Goal: Information Seeking & Learning: Check status

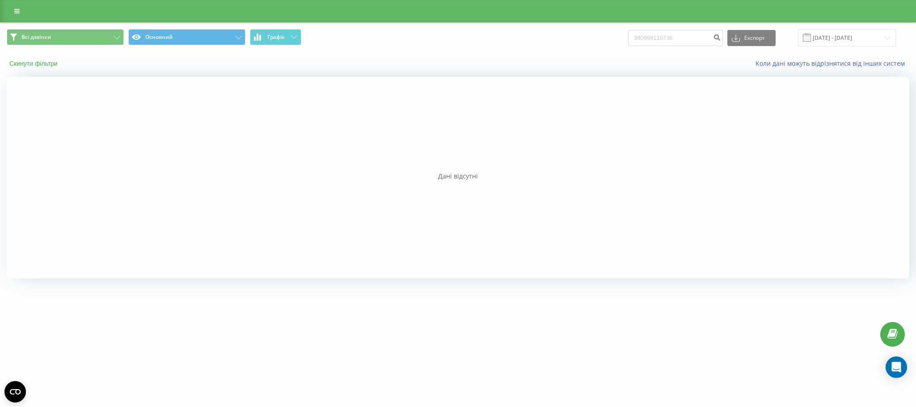
click at [39, 62] on button "Скинути фільтри" at bounding box center [34, 63] width 55 height 8
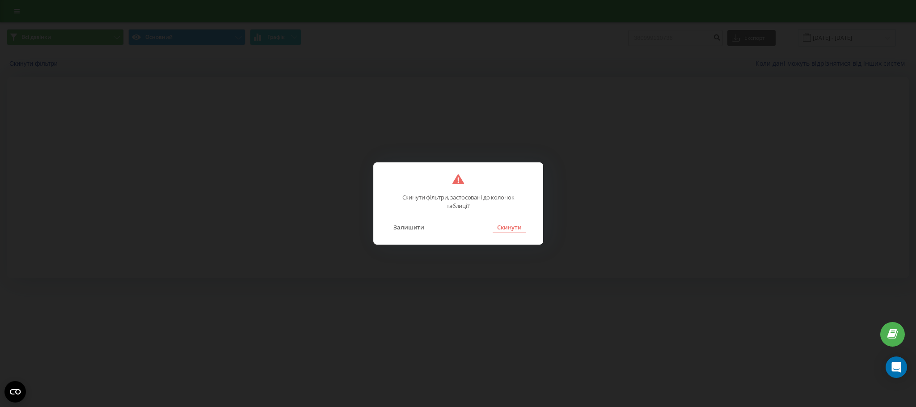
click at [513, 228] on button "Скинути" at bounding box center [510, 227] width 34 height 12
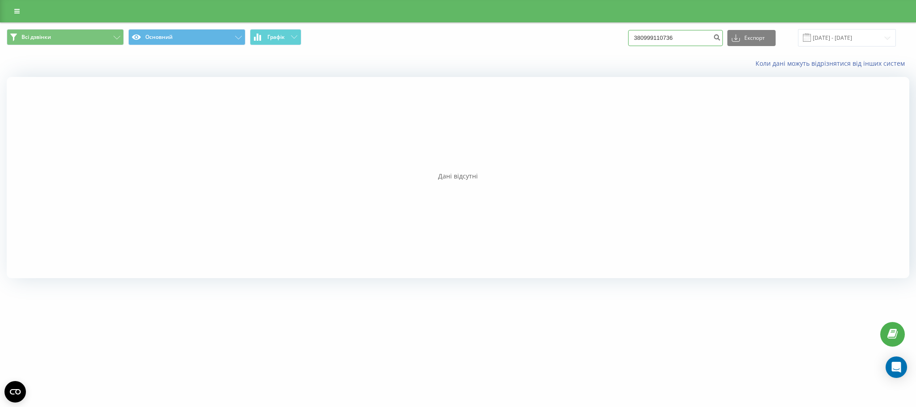
click at [650, 43] on input "380999110736" at bounding box center [675, 38] width 95 height 16
paste input "+"
type input "[PHONE_NUMBER]"
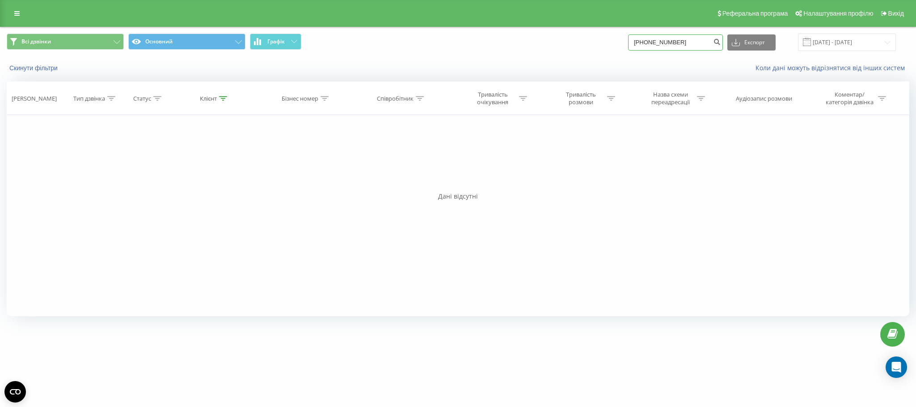
click at [700, 35] on input "[PHONE_NUMBER]" at bounding box center [675, 42] width 95 height 16
type input "380999110736"
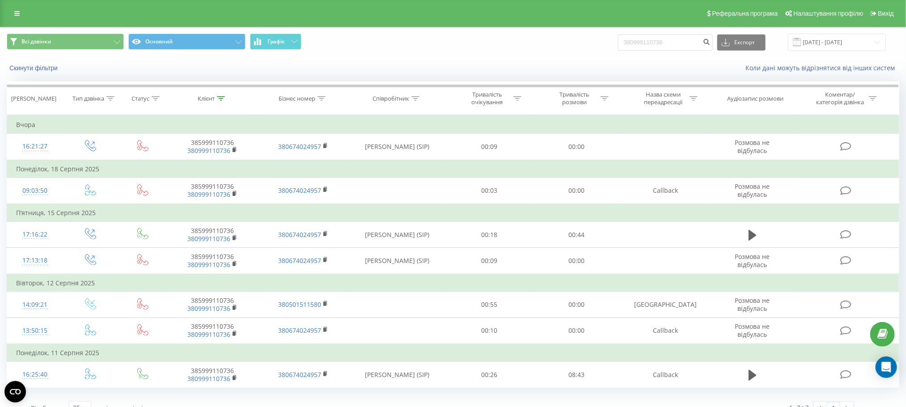
scroll to position [16, 0]
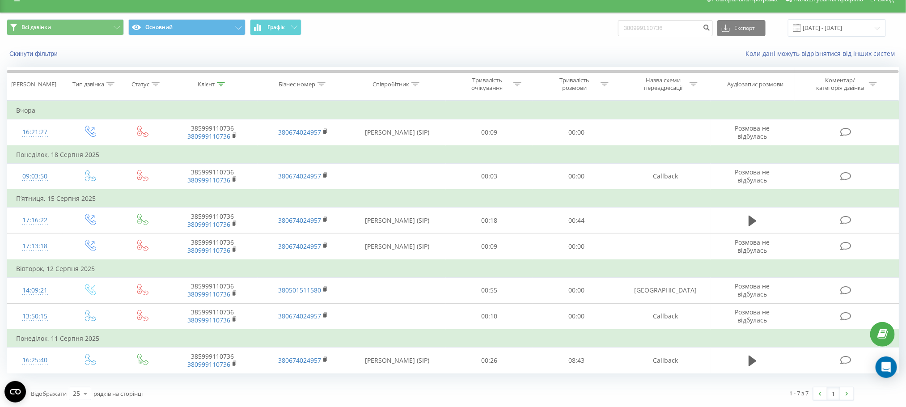
click at [667, 51] on div "Коли дані можуть відрізнятися вiд інших систем" at bounding box center [623, 53] width 566 height 9
click at [0, 54] on div "Скинути фільтри" at bounding box center [169, 53] width 339 height 9
click at [637, 30] on input "380999110736" at bounding box center [665, 28] width 95 height 16
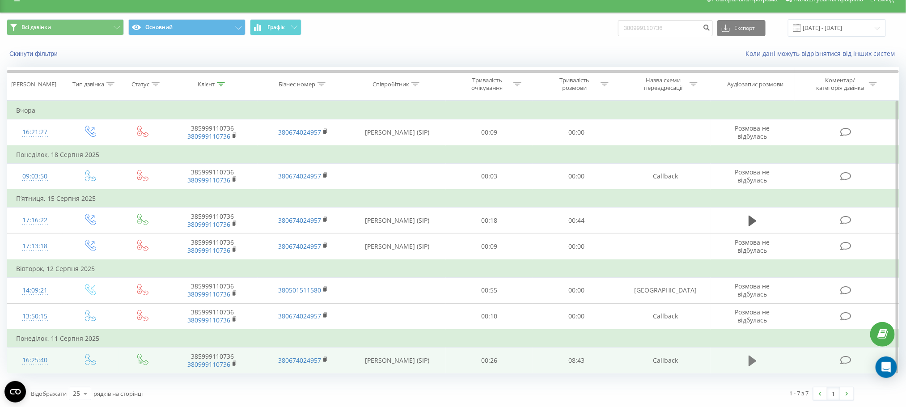
click at [749, 363] on icon at bounding box center [753, 361] width 8 height 13
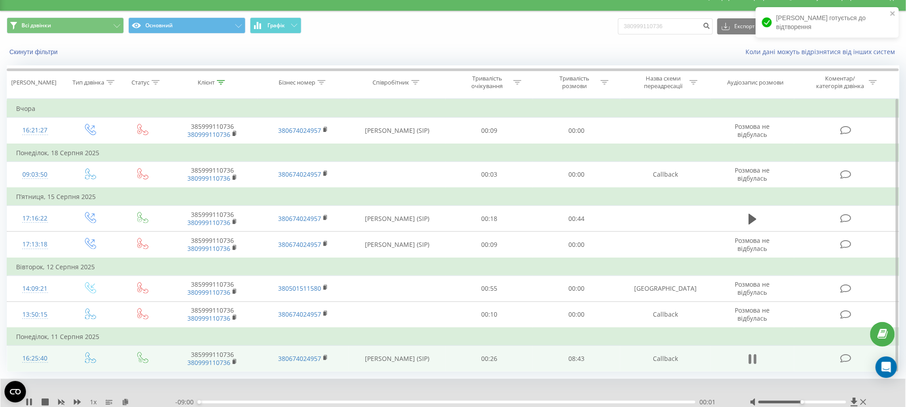
click at [753, 357] on icon at bounding box center [753, 359] width 8 height 13
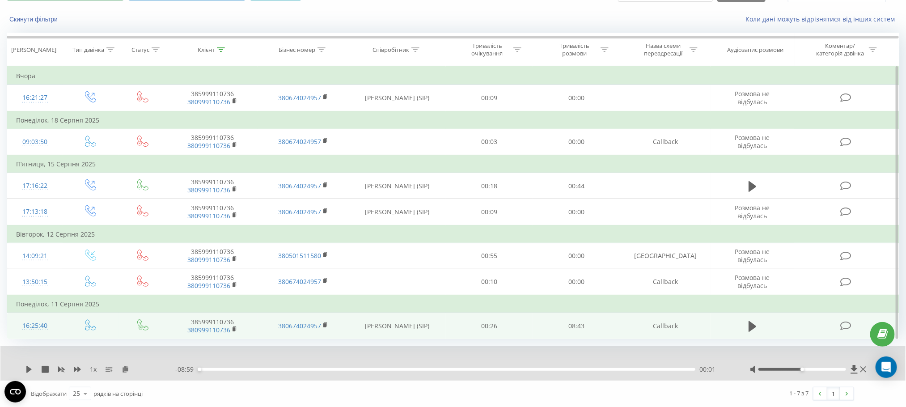
scroll to position [47, 0]
